Goal: Transaction & Acquisition: Purchase product/service

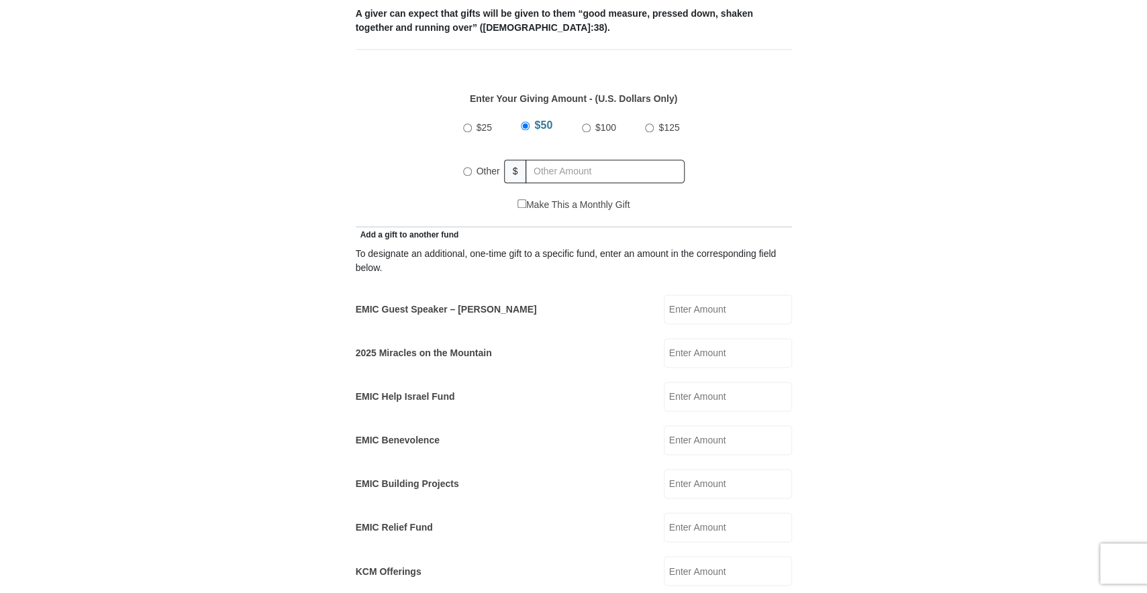
scroll to position [580, 0]
click at [707, 298] on input "EMIC Guest Speaker – [PERSON_NAME]" at bounding box center [728, 310] width 128 height 30
type input "50"
click at [586, 124] on input "$100" at bounding box center [586, 128] width 9 height 9
radio input "true"
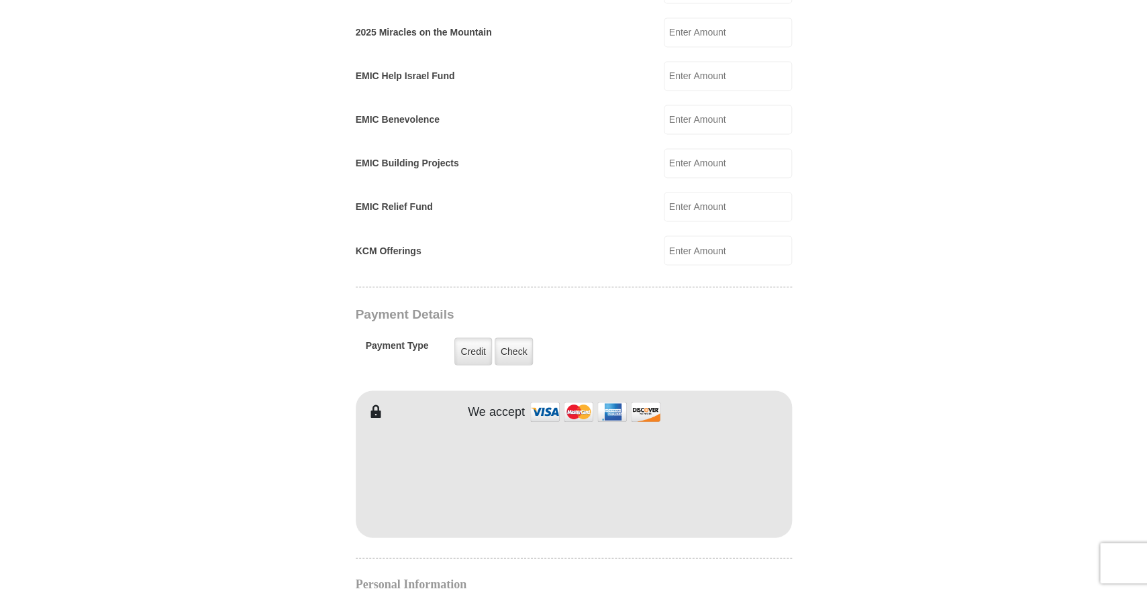
scroll to position [942, 0]
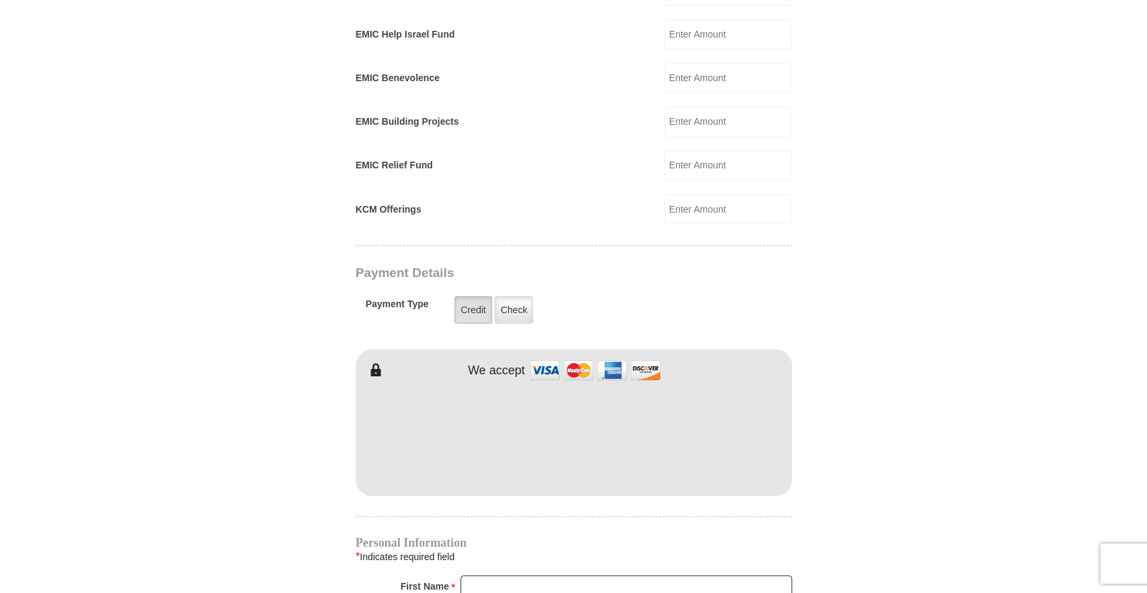
click at [467, 298] on label "Credit" at bounding box center [472, 310] width 37 height 28
click at [0, 0] on input "Credit" at bounding box center [0, 0] width 0 height 0
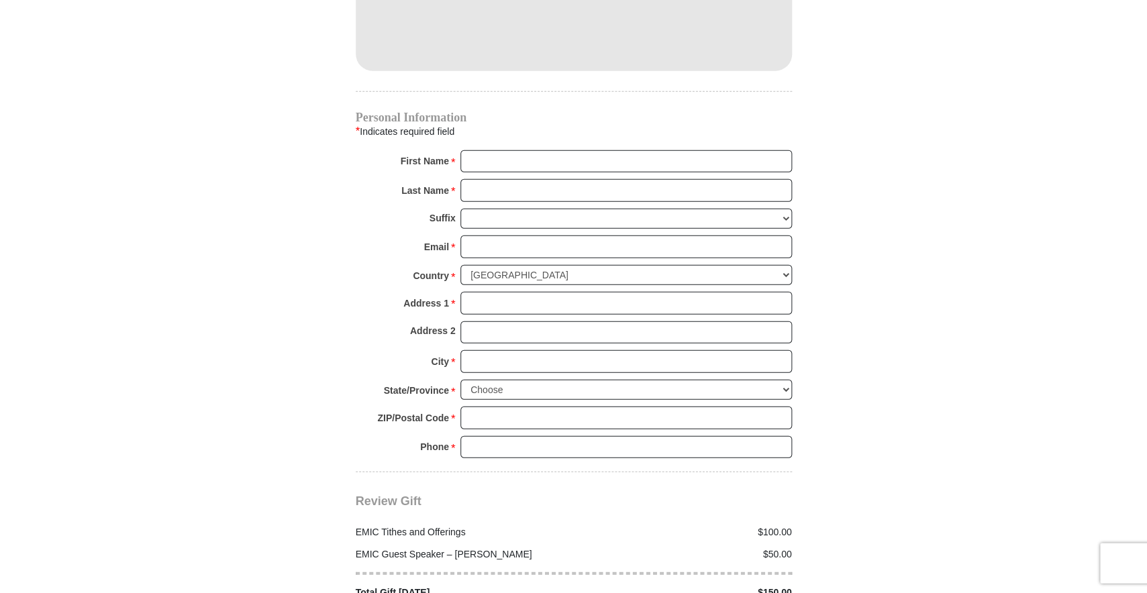
scroll to position [1232, 0]
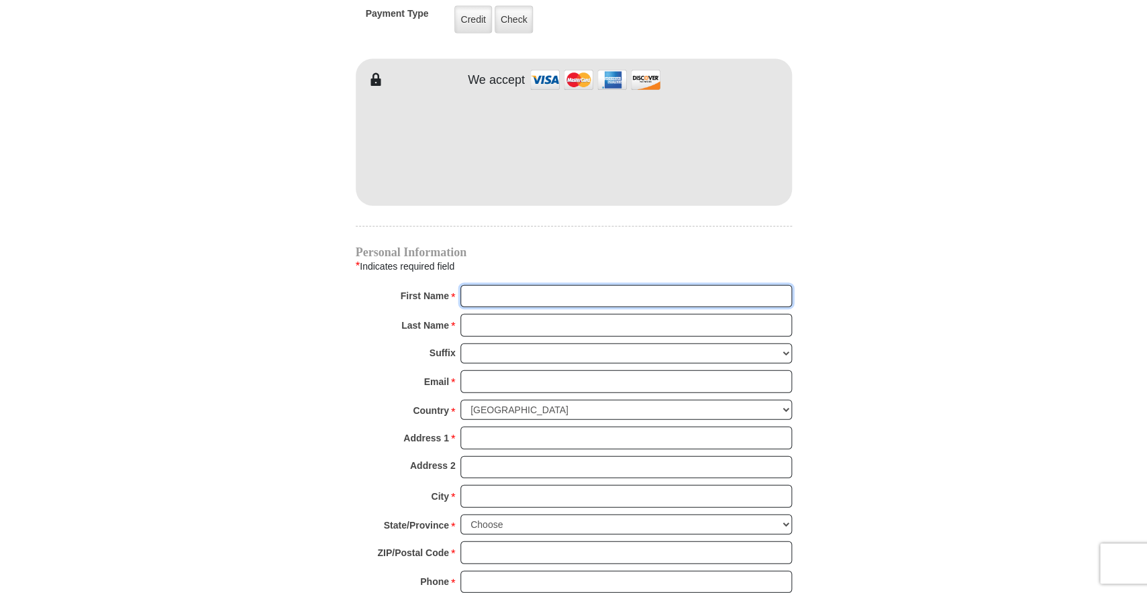
click at [501, 285] on input "First Name *" at bounding box center [626, 296] width 332 height 23
type input "jANE"
type input "21 Bayberry Loo"
type input "Janette"
type input "Furry"
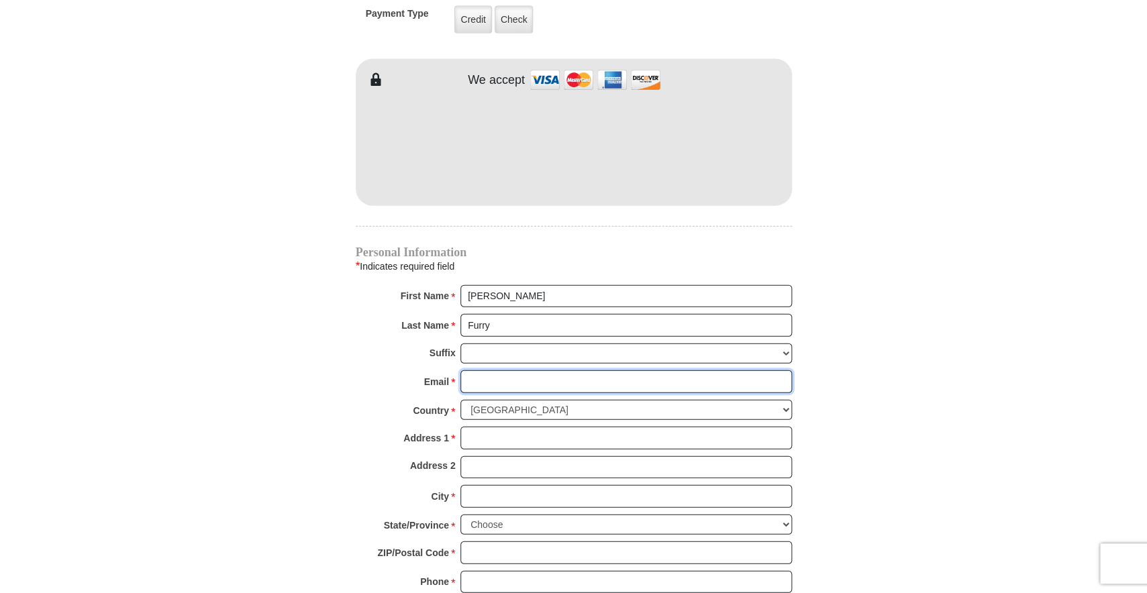
type input "pj@victorychurchhattiesburg.org"
type input "21 Bayberry Loo"
click at [524, 285] on input "Janette" at bounding box center [626, 296] width 332 height 23
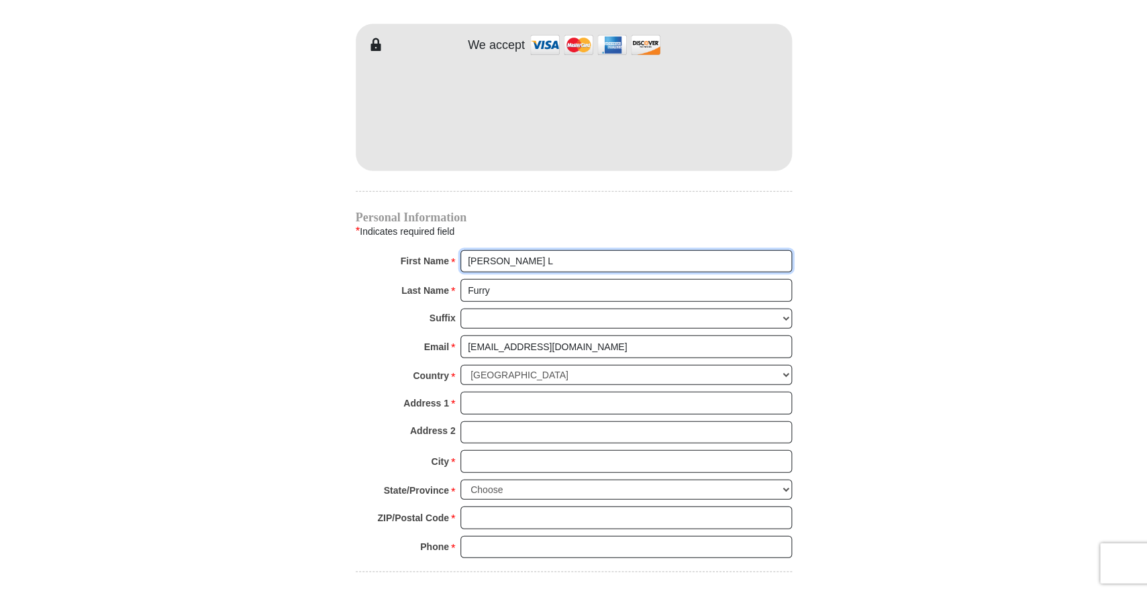
scroll to position [1305, 0]
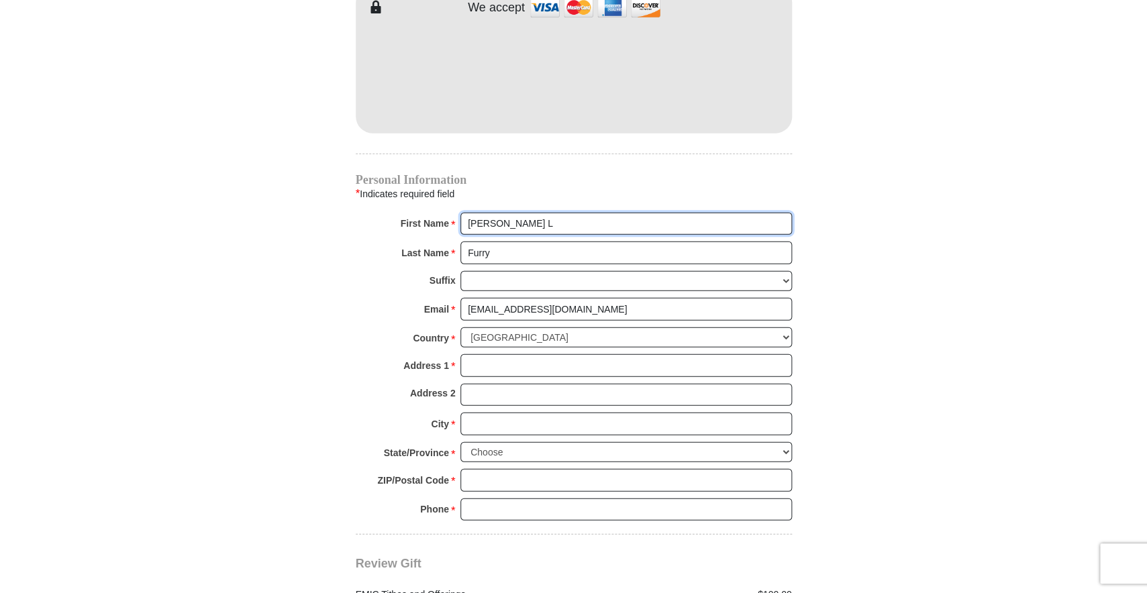
type input "Janette L"
click at [497, 360] on input "Address 1 *" at bounding box center [626, 365] width 332 height 23
type input "21 Bayberry Loop"
type input "Purvis"
select select "MS"
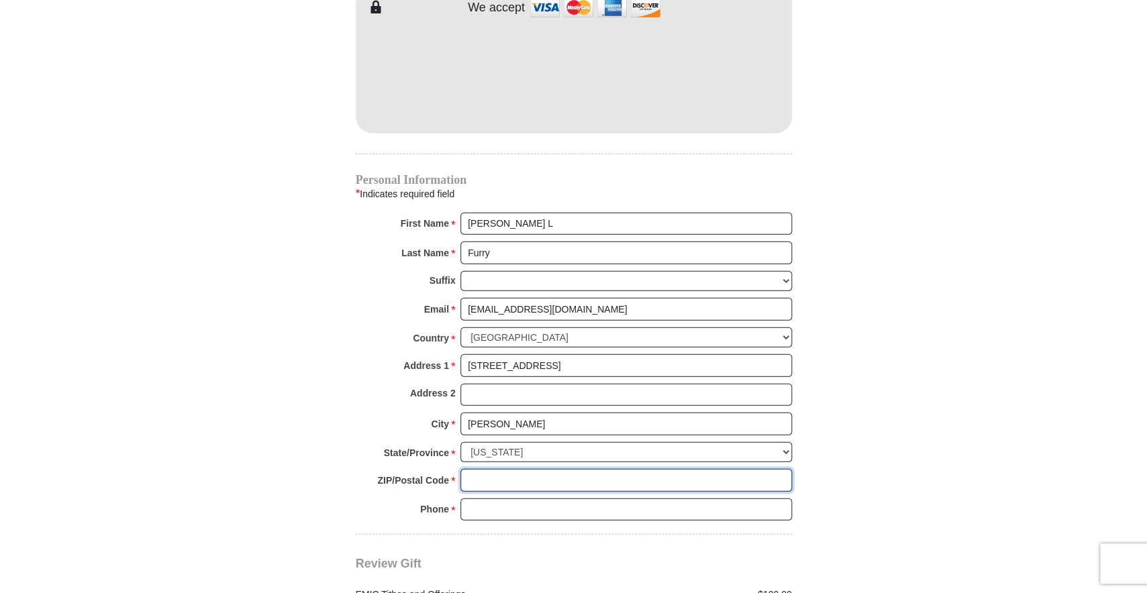
type input "39475-3453"
type input "6018183298"
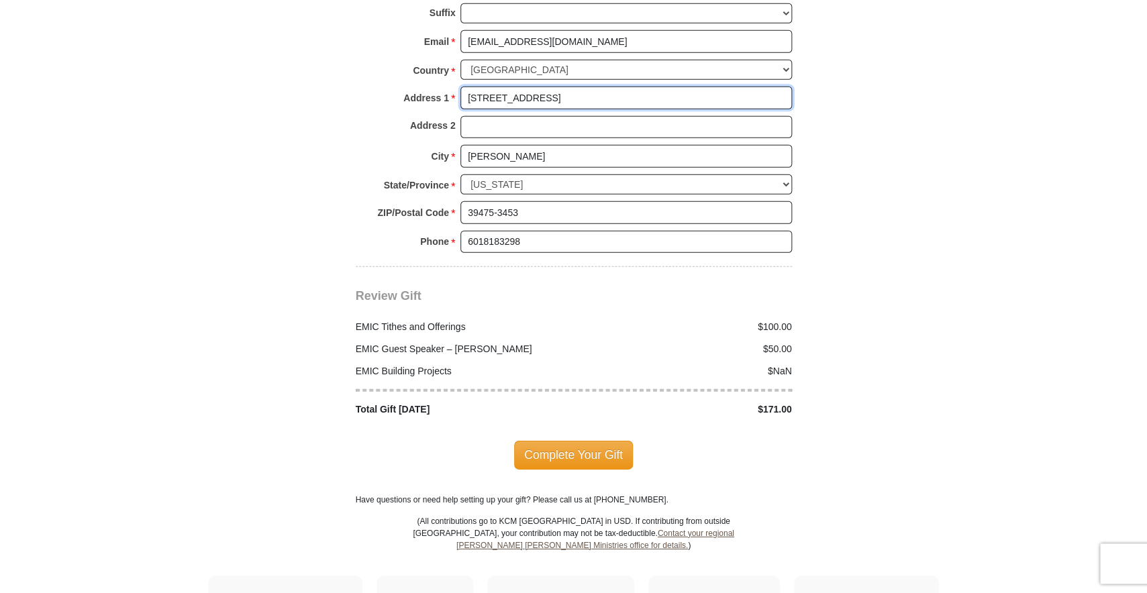
scroll to position [1595, 0]
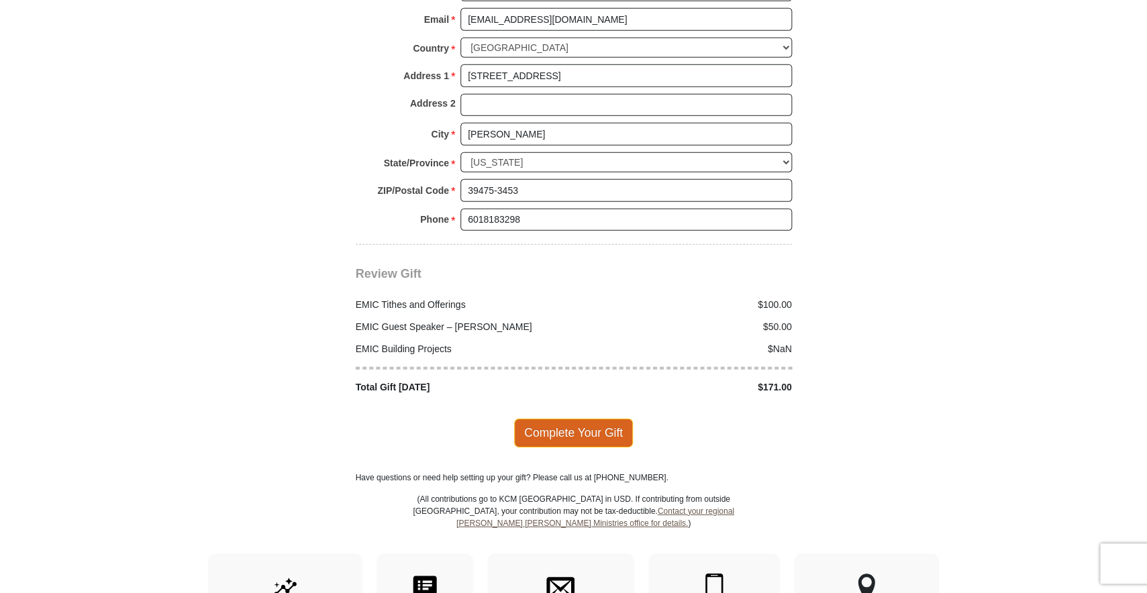
click at [577, 425] on span "Complete Your Gift" at bounding box center [573, 433] width 119 height 28
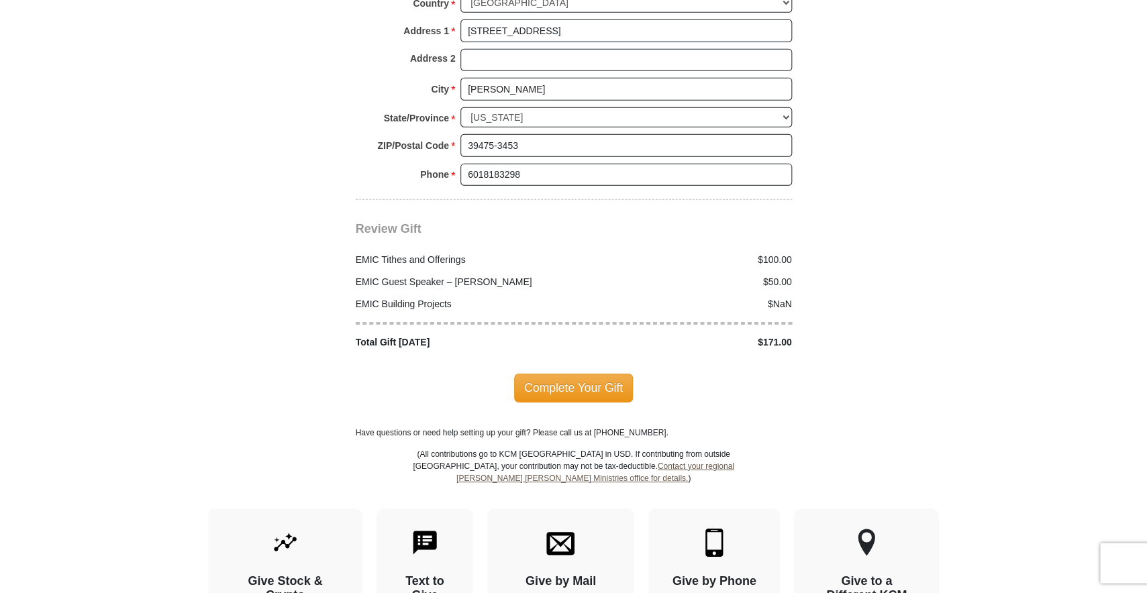
scroll to position [1769, 0]
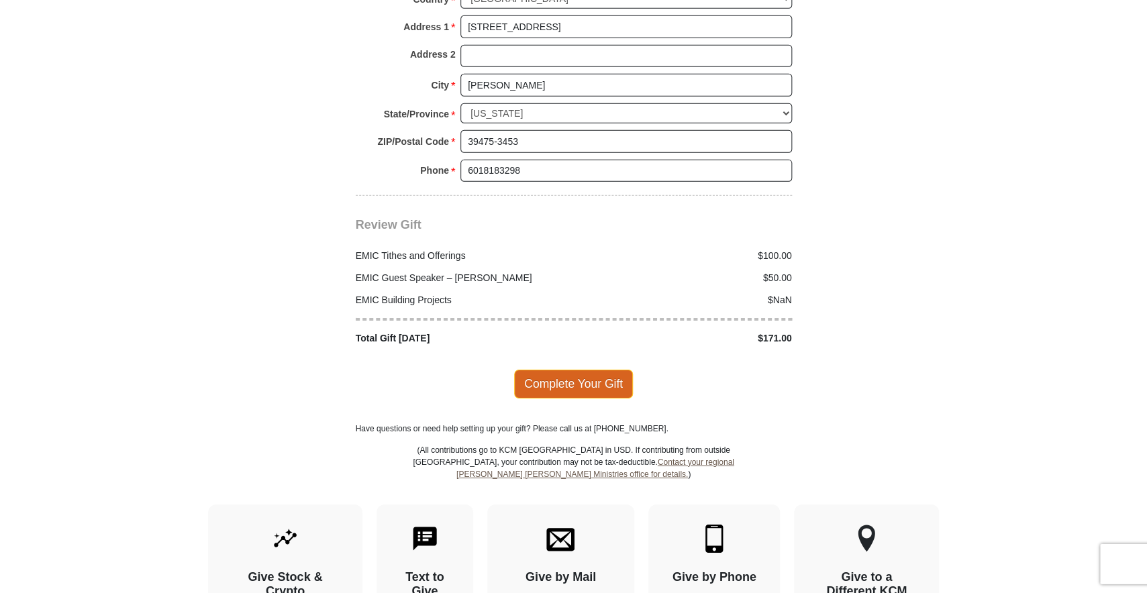
click at [561, 380] on span "Complete Your Gift" at bounding box center [573, 383] width 119 height 28
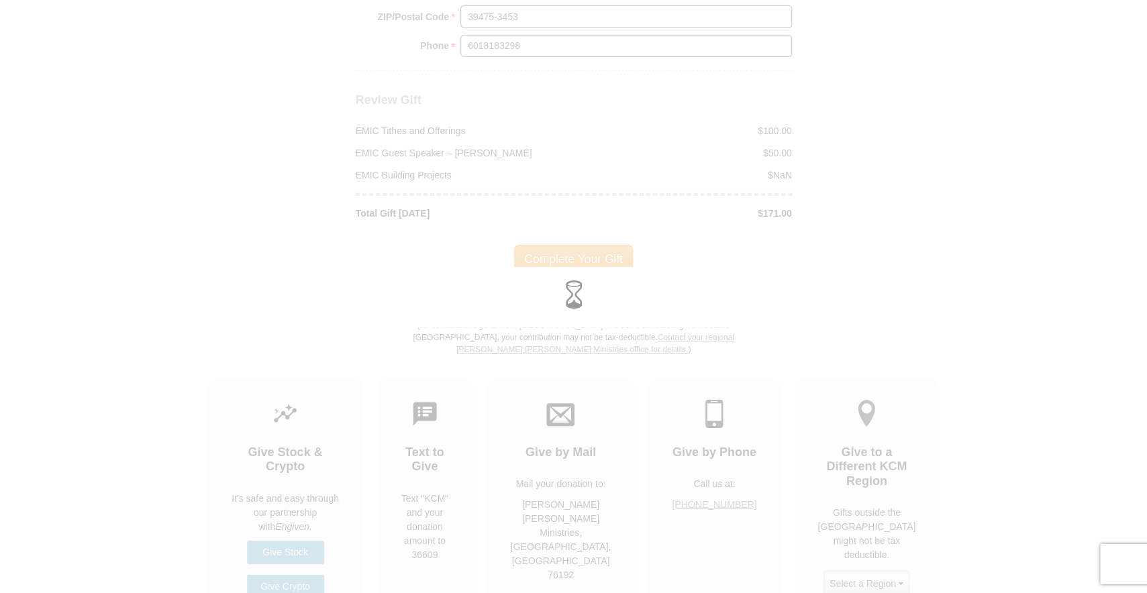
scroll to position [1644, 0]
